Goal: Task Accomplishment & Management: Complete application form

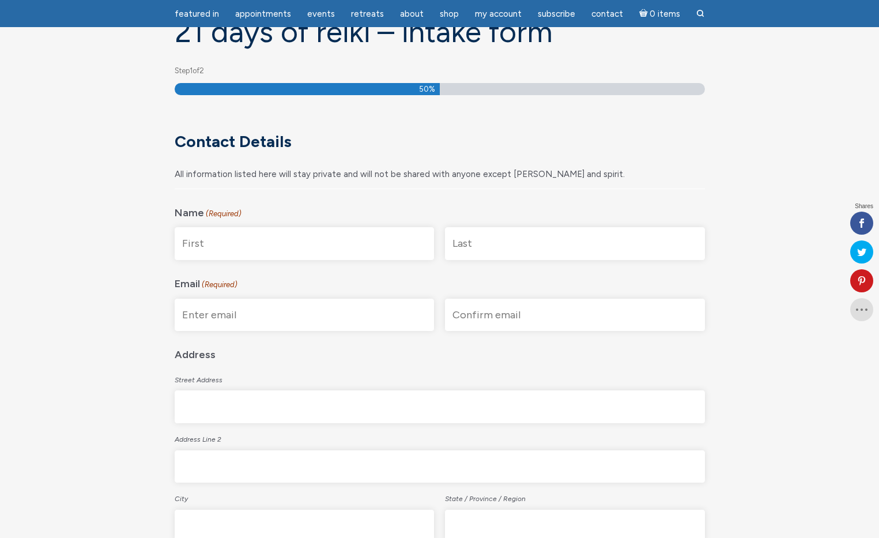
scroll to position [152, 0]
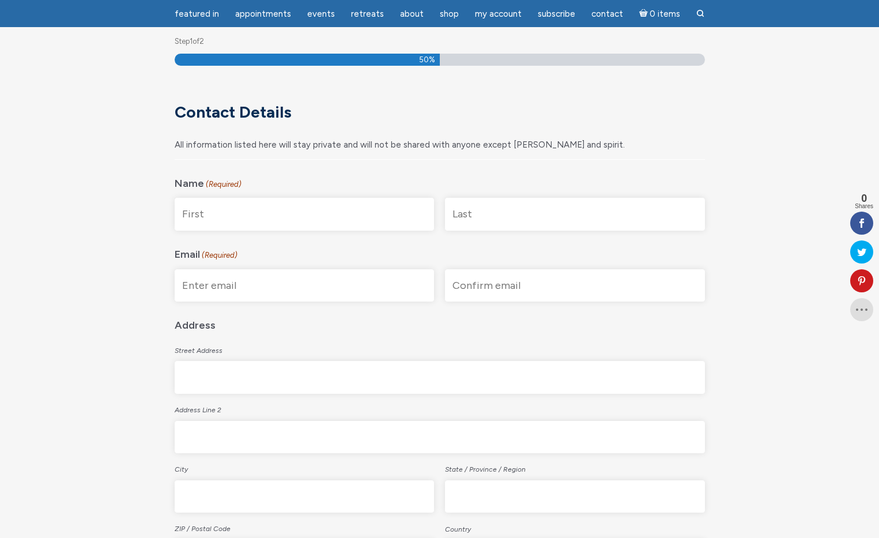
click at [284, 211] on input "First" at bounding box center [305, 214] width 260 height 33
type input "Alexandra"
type input "Bravo"
type input "alesibravo@gmail.com"
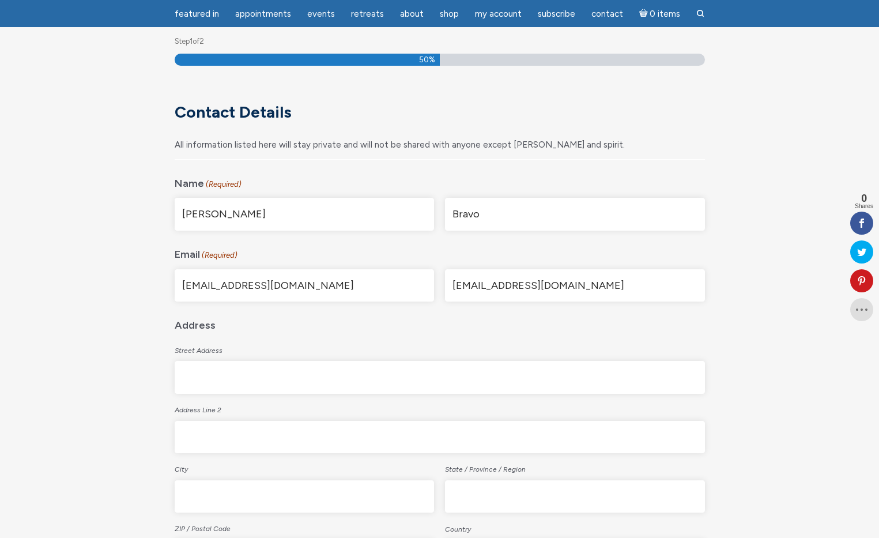
type input "10840 Serenbe Lane"
type input "Palmetto"
type input "GA"
type input "30268"
select select "United States"
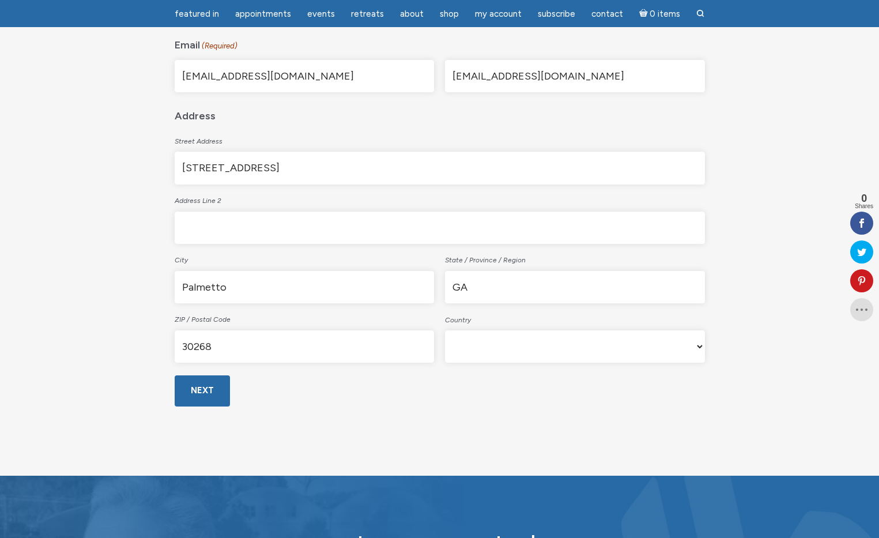
scroll to position [369, 0]
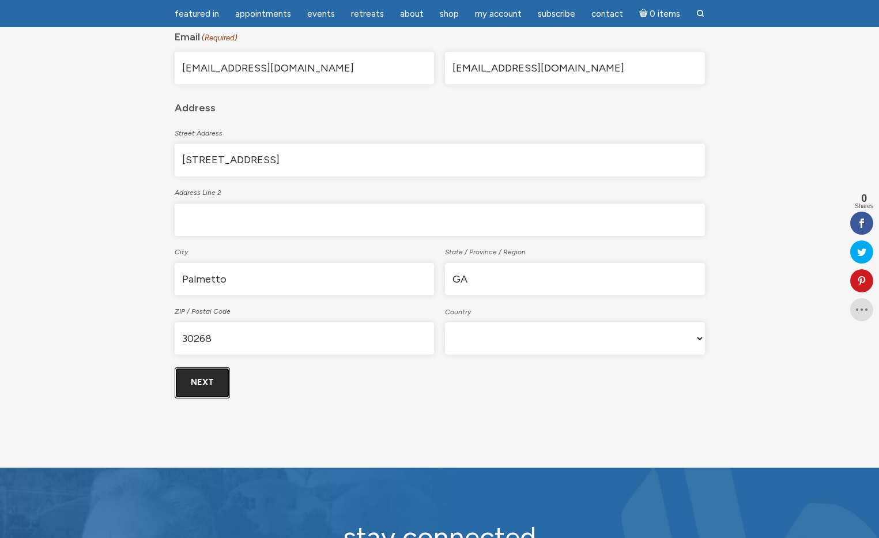
click at [199, 387] on input "Next" at bounding box center [202, 382] width 55 height 31
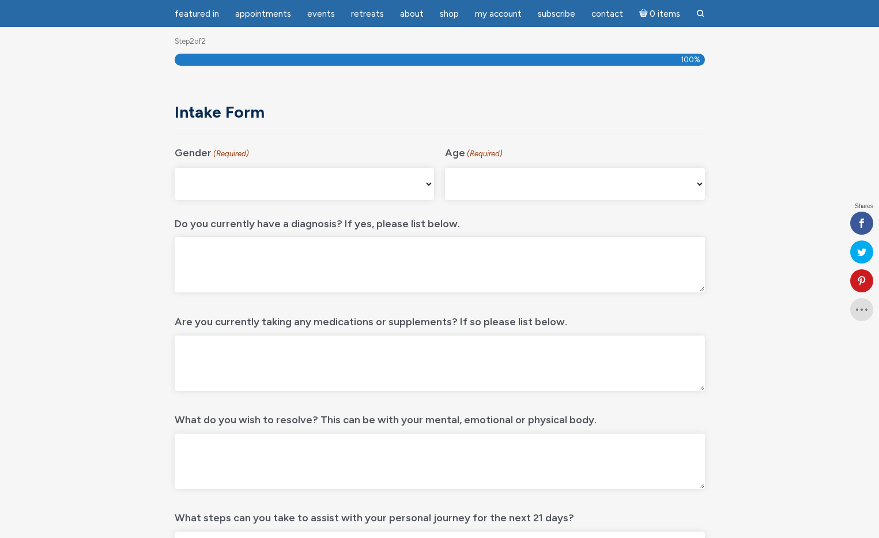
scroll to position [153, 0]
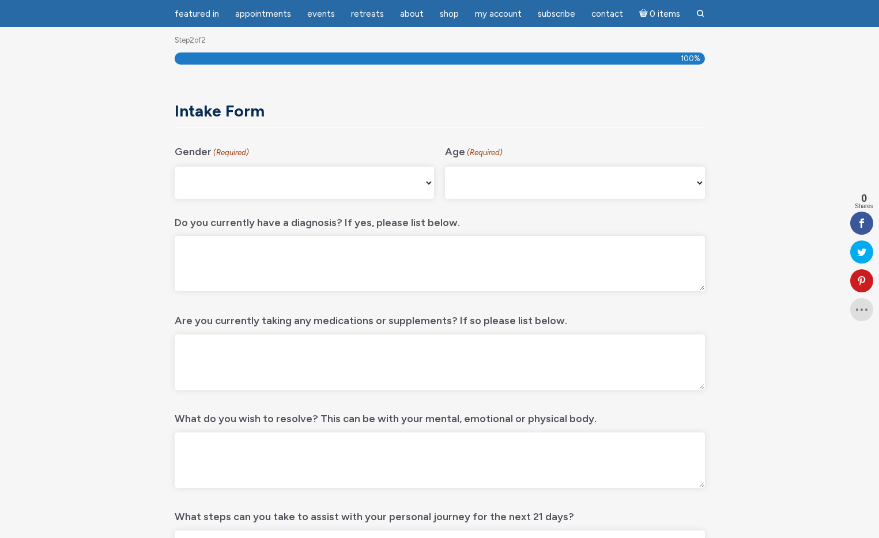
click at [361, 196] on select "[DEMOGRAPHIC_DATA] [DEMOGRAPHIC_DATA] [DEMOGRAPHIC_DATA] [DEMOGRAPHIC_DATA] My …" at bounding box center [305, 183] width 260 height 32
select select "[DEMOGRAPHIC_DATA]"
click at [175, 167] on select "[DEMOGRAPHIC_DATA] [DEMOGRAPHIC_DATA] [DEMOGRAPHIC_DATA] [DEMOGRAPHIC_DATA] My …" at bounding box center [305, 183] width 260 height 32
click at [485, 183] on select "[PHONE_NUMBER] [PHONE_NUMBER] 55-64 65+" at bounding box center [575, 183] width 260 height 32
select select "35-44"
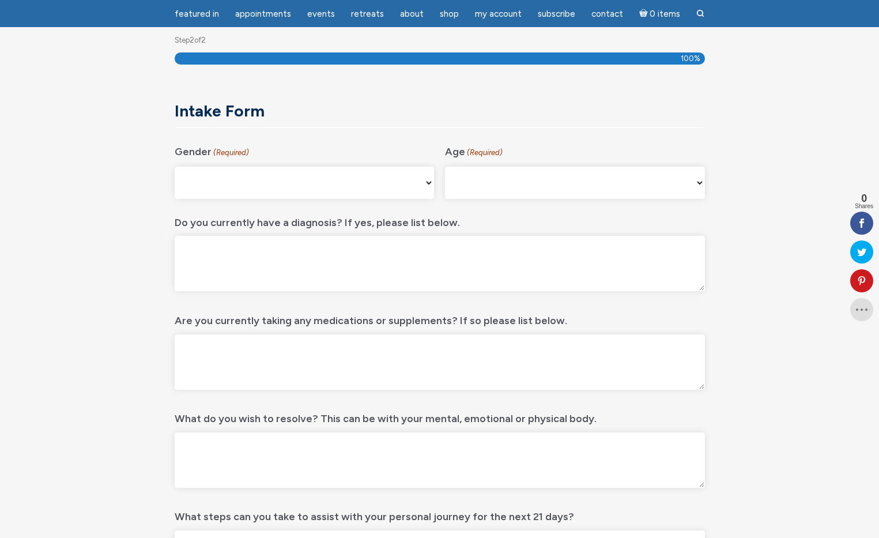
click at [445, 167] on select "[PHONE_NUMBER] [PHONE_NUMBER] 55-64 65+" at bounding box center [575, 183] width 260 height 32
click at [356, 255] on textarea "Do you currently have a diagnosis? If yes, please list below." at bounding box center [440, 263] width 530 height 55
type textarea "No"
click at [341, 353] on textarea "Are you currently taking any medications or supplements? If so please list belo…" at bounding box center [440, 361] width 530 height 55
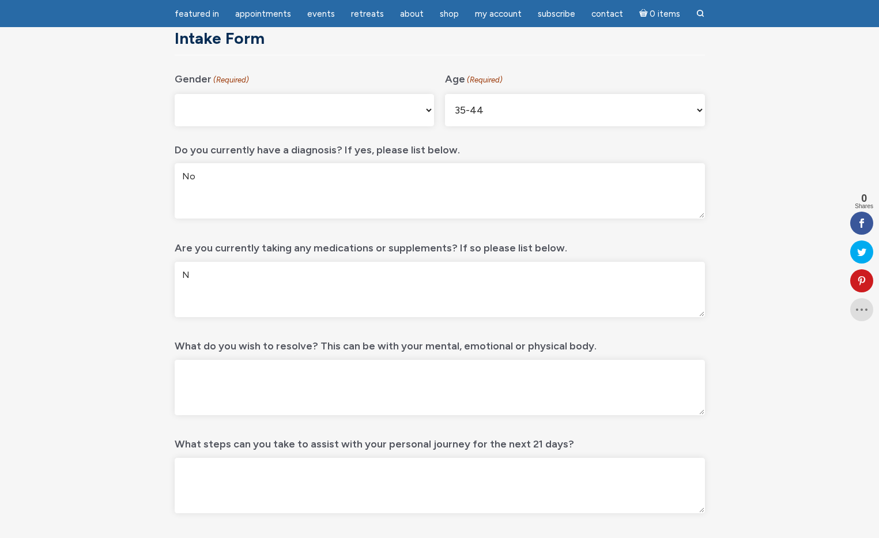
scroll to position [228, 0]
type textarea "N"
type textarea "Only vitamins"
click at [372, 394] on textarea "What do you wish to resolve? This can be with your mental, emotional or physica…" at bounding box center [440, 385] width 530 height 55
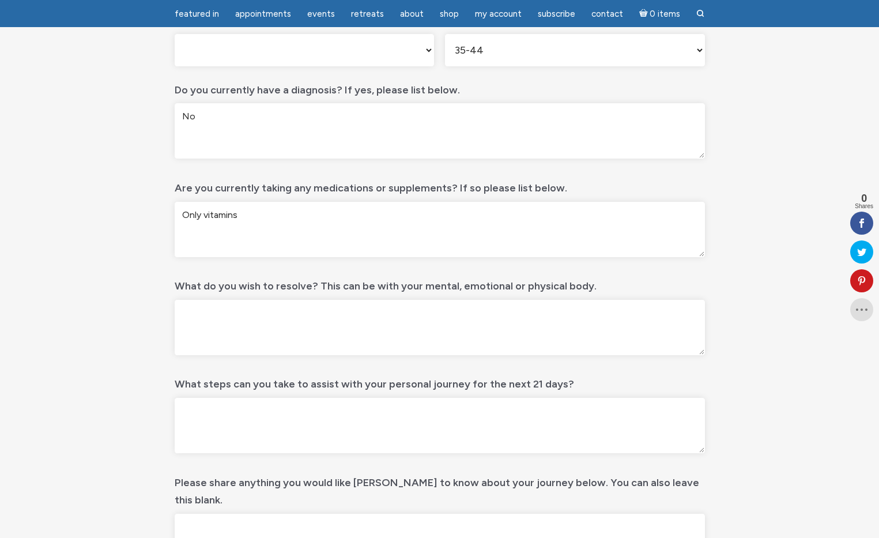
scroll to position [290, 0]
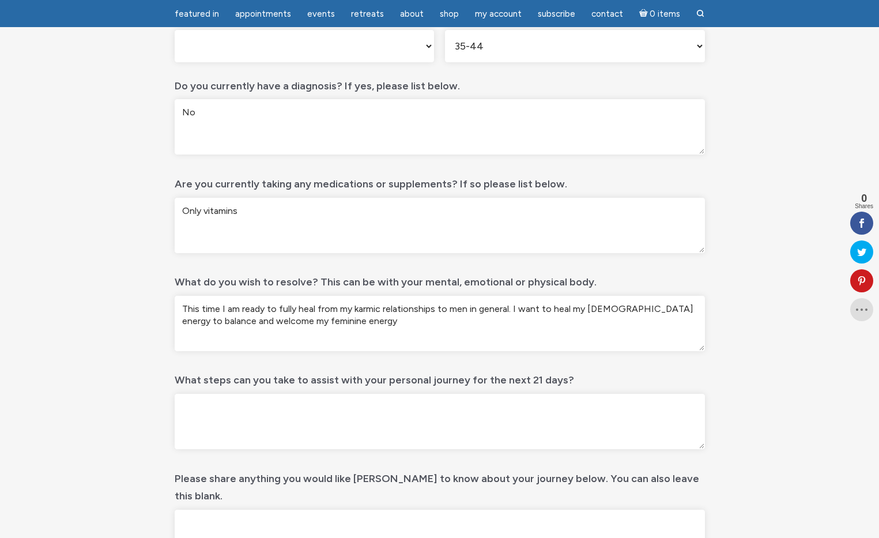
click at [334, 319] on textarea "This time I am ready to fully heal from my karmic relationships to men in gener…" at bounding box center [440, 323] width 530 height 55
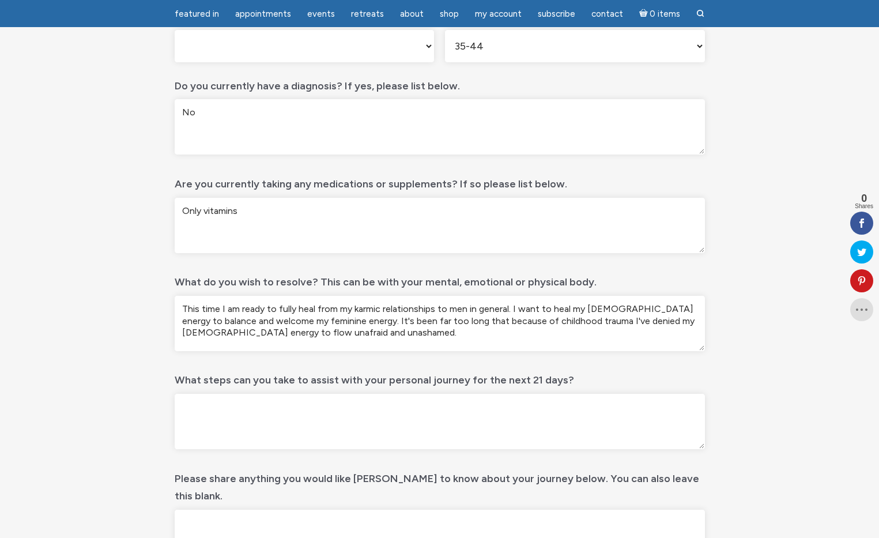
type textarea "This time I am ready to fully heal from my karmic relationships to men in gener…"
click at [285, 418] on textarea "What steps can you take to assist with your personal journey for the next 21 da…" at bounding box center [440, 421] width 530 height 55
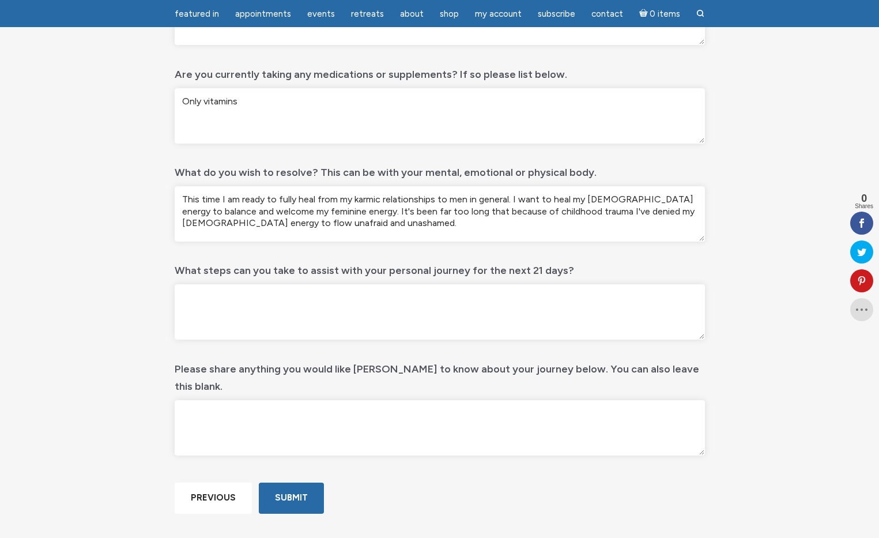
scroll to position [403, 0]
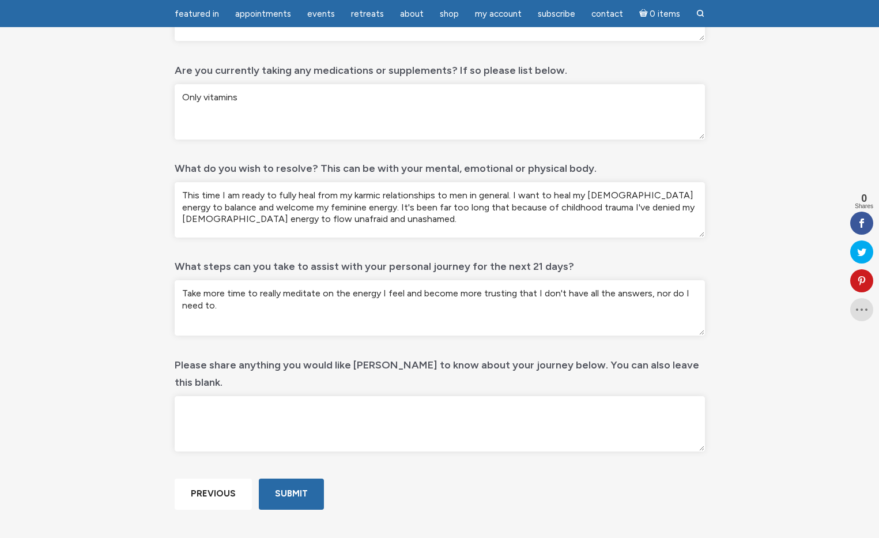
type textarea "Take more time to really meditate on the energy I feel and become more trusting…"
click at [309, 409] on textarea "Please share anything you would like [PERSON_NAME] to know about your journey b…" at bounding box center [440, 423] width 530 height 55
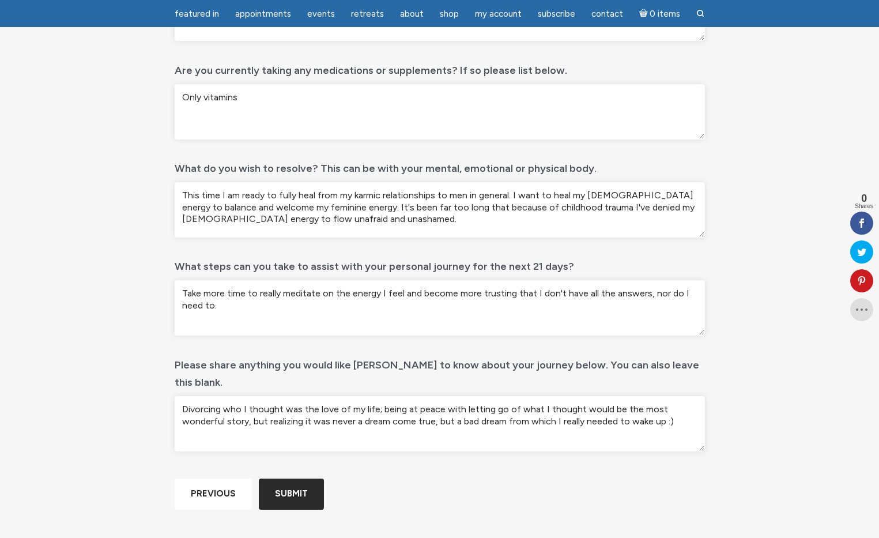
type textarea "Divorcing who I thought was the love of my life; being at peace with letting go…"
click at [301, 509] on input "Submit" at bounding box center [291, 493] width 65 height 31
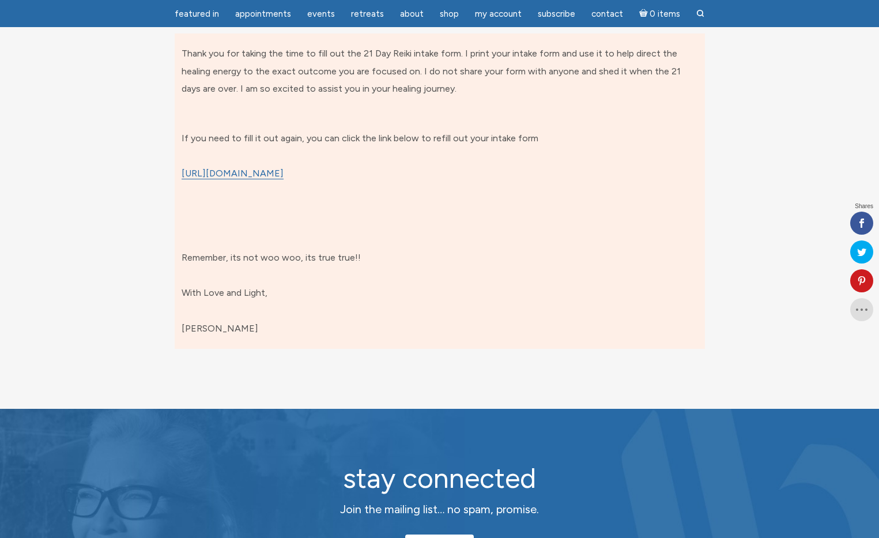
scroll to position [153, 0]
